Goal: Information Seeking & Learning: Check status

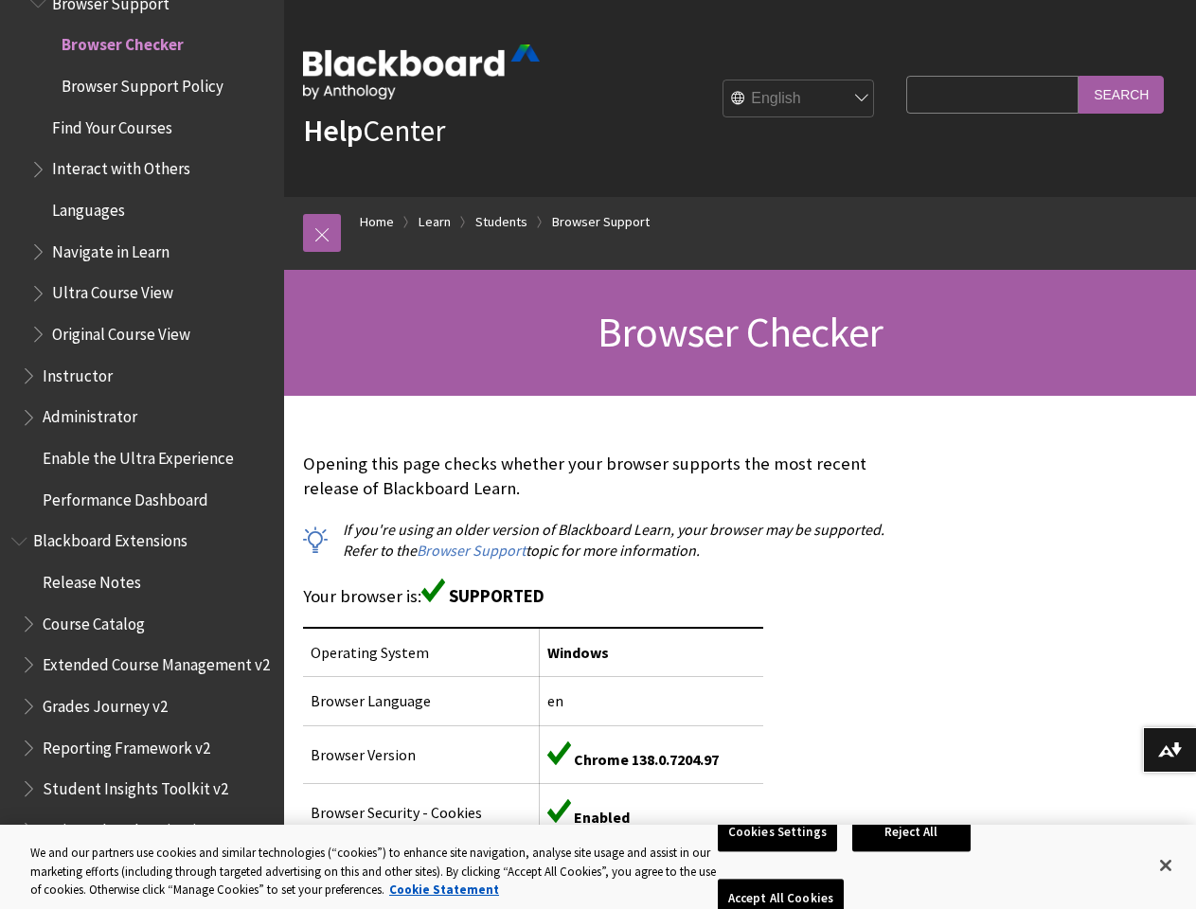
click at [597, 455] on p "Opening this page checks whether your browser supports the most recent release …" at bounding box center [600, 476] width 594 height 49
click at [322, 233] on link at bounding box center [322, 233] width 38 height 38
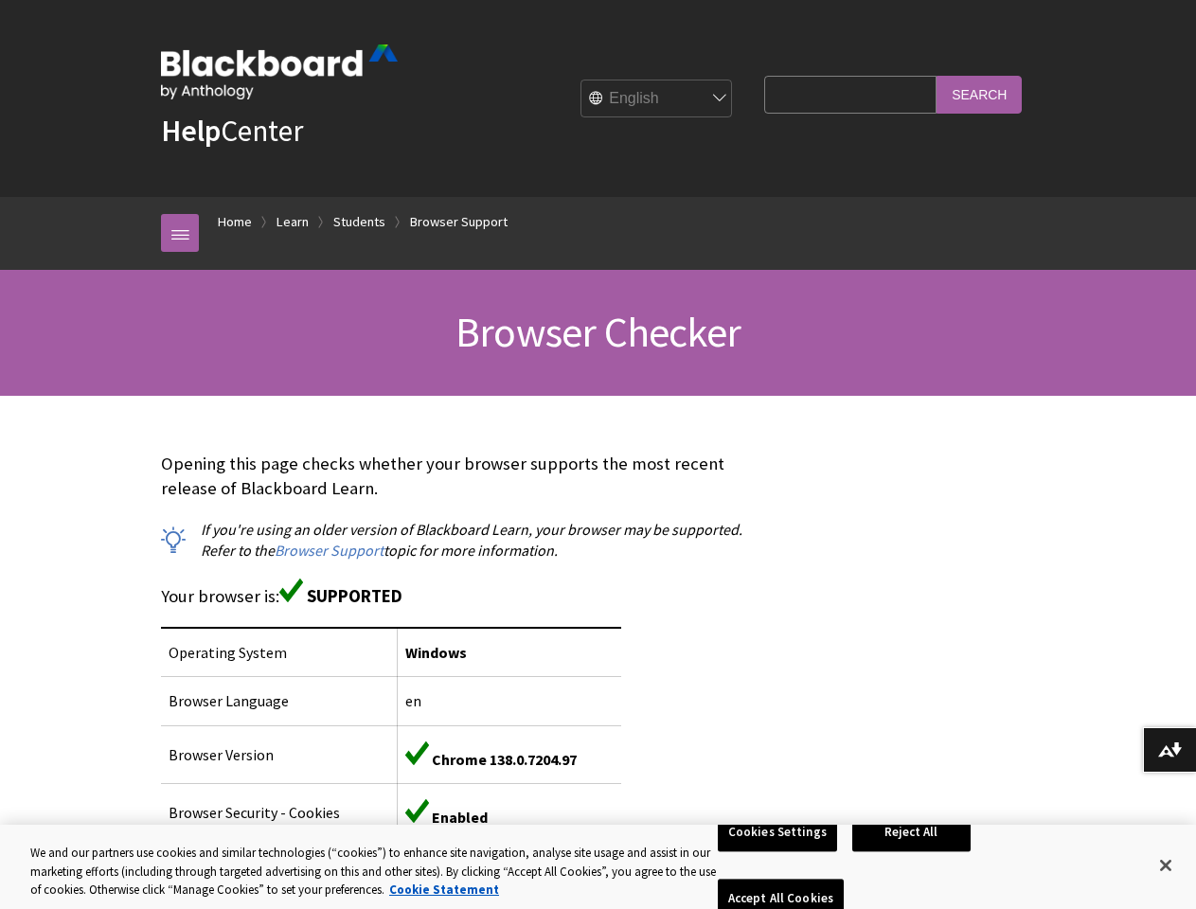
click at [134, 258] on div "Breadcrumb Home Learn Students Browser Support All Products Playlists Playlists…" at bounding box center [598, 233] width 1196 height 73
click at [1169, 750] on button "Download alternative formats ..." at bounding box center [1169, 749] width 53 height 45
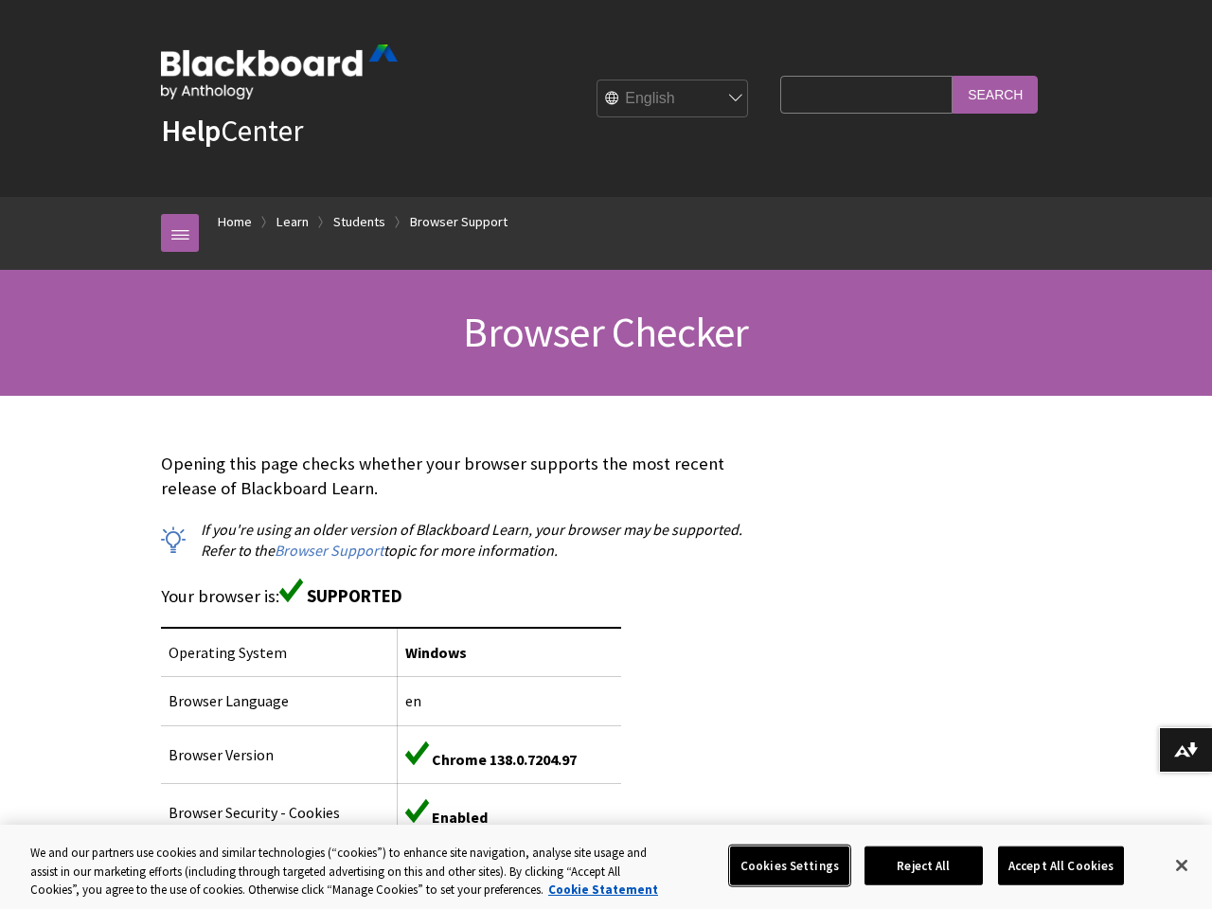
click at [780, 865] on button "Cookies Settings" at bounding box center [789, 866] width 119 height 40
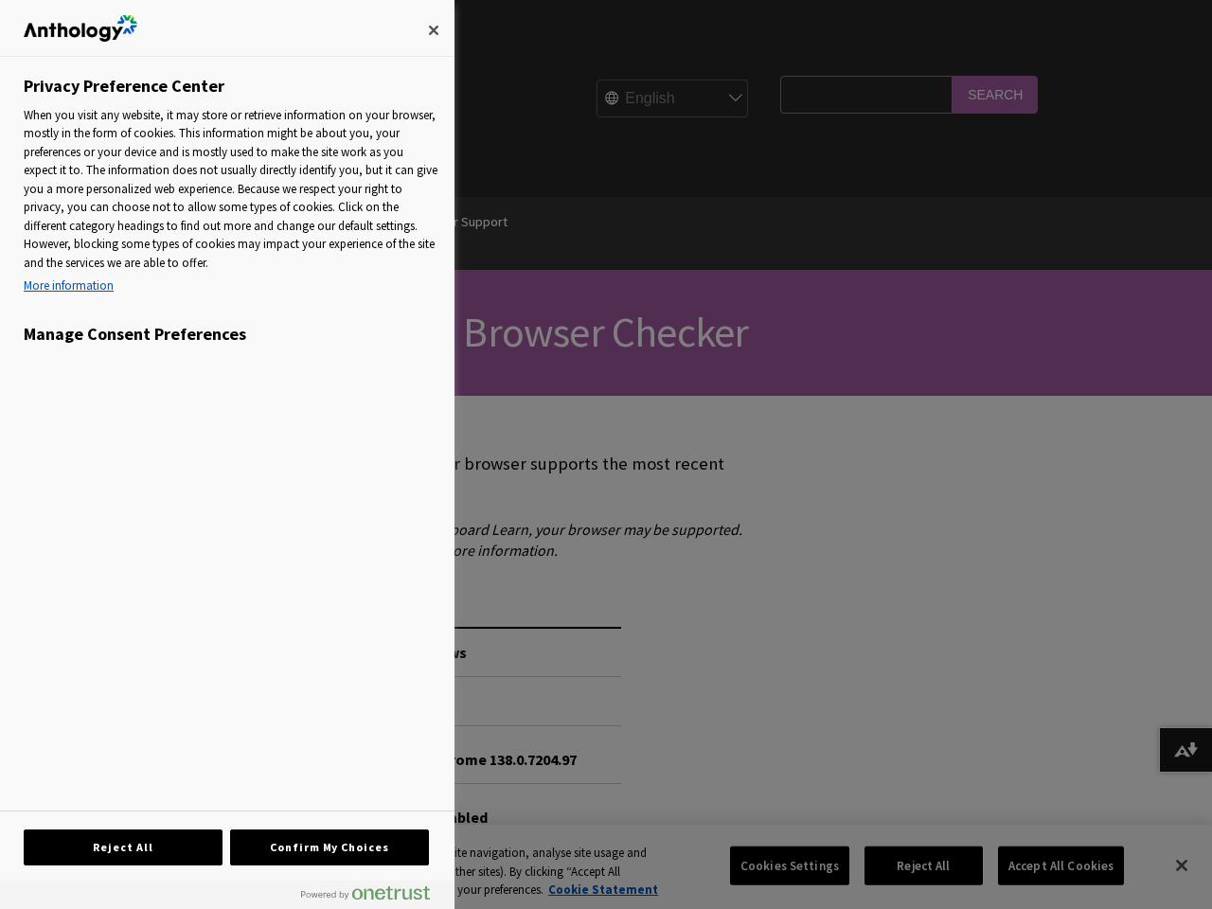
click at [915, 865] on div at bounding box center [606, 454] width 1212 height 909
click at [1048, 865] on div at bounding box center [606, 454] width 1212 height 909
click at [1166, 865] on div at bounding box center [606, 454] width 1212 height 909
